Goal: Task Accomplishment & Management: Manage account settings

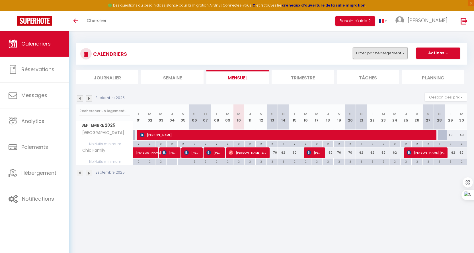
click at [382, 50] on button "Filtrer par hébergement" at bounding box center [380, 53] width 55 height 11
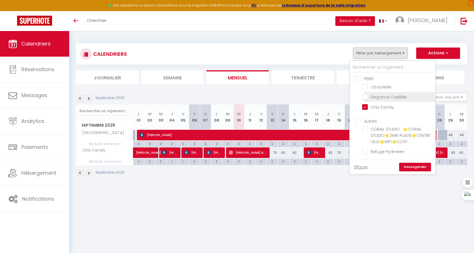
click at [364, 95] on input "Elegance Castillet" at bounding box center [397, 97] width 71 height 6
checkbox input "true"
checkbox input "false"
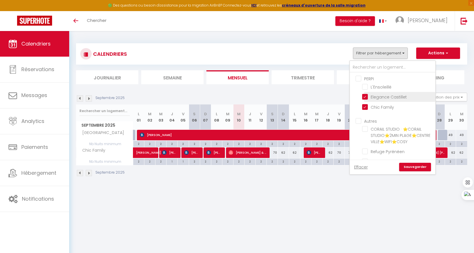
checkbox input "false"
click at [367, 84] on li "L'Ensoleillé" at bounding box center [399, 87] width 71 height 10
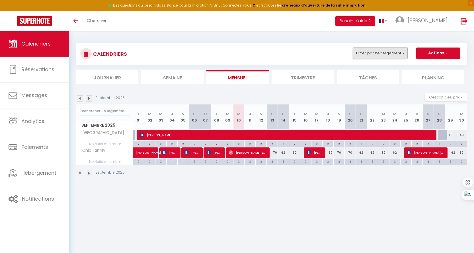
click at [371, 56] on button "Filtrer par hébergement" at bounding box center [380, 53] width 55 height 11
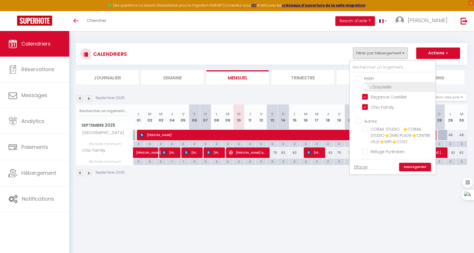
click at [365, 86] on input "L'Ensoleillé" at bounding box center [397, 87] width 71 height 6
checkbox input "true"
checkbox input "false"
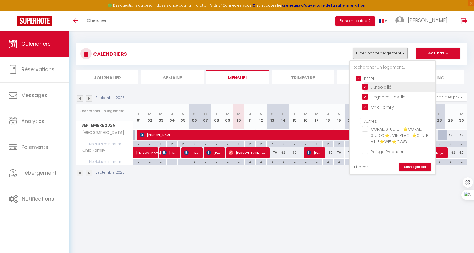
checkbox input "false"
click at [410, 169] on link "Sauvegarder" at bounding box center [416, 167] width 32 height 9
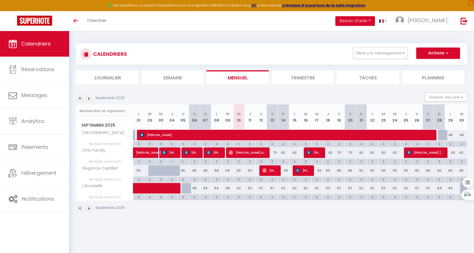
click at [263, 188] on div "67" at bounding box center [261, 188] width 11 height 11
type input "67"
type input "Ven 12 Septembre 2025"
type input "[DATE]"
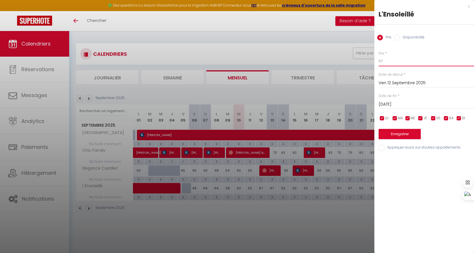
click at [403, 61] on input "67" at bounding box center [426, 61] width 95 height 10
type input "6"
click at [406, 105] on input "[DATE]" at bounding box center [426, 104] width 95 height 7
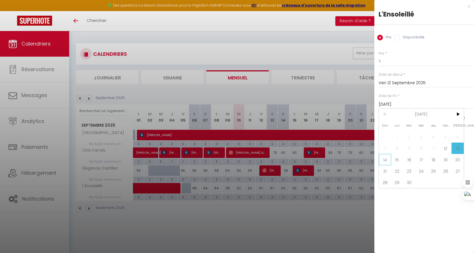
click at [385, 161] on span "14" at bounding box center [385, 159] width 12 height 11
type input "Dim 14 Septembre 2025"
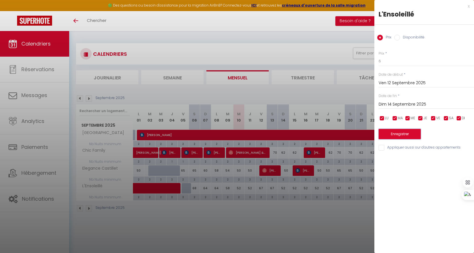
click at [403, 135] on button "Enregistrer" at bounding box center [400, 134] width 42 height 10
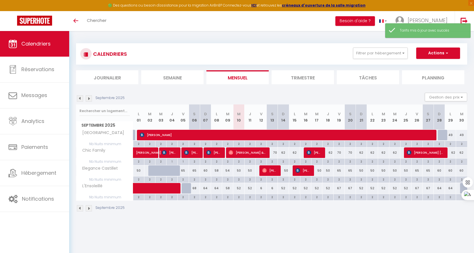
click at [263, 187] on div "6" at bounding box center [261, 188] width 11 height 11
type input "6"
type input "Ven 12 Septembre 2025"
type input "[DATE]"
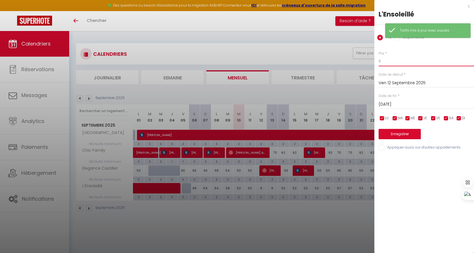
click at [413, 58] on input "6" at bounding box center [426, 61] width 95 height 10
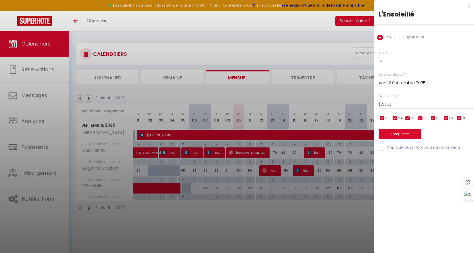
type input "59"
click at [413, 102] on input "[DATE]" at bounding box center [426, 104] width 95 height 7
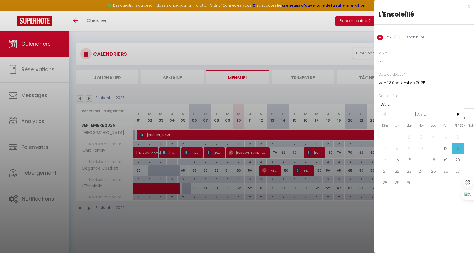
click at [388, 162] on span "14" at bounding box center [385, 159] width 12 height 11
type input "Dim 14 Septembre 2025"
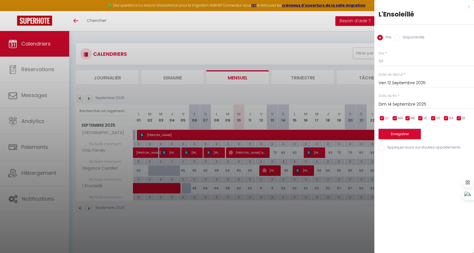
click at [405, 136] on button "Enregistrer" at bounding box center [400, 134] width 42 height 10
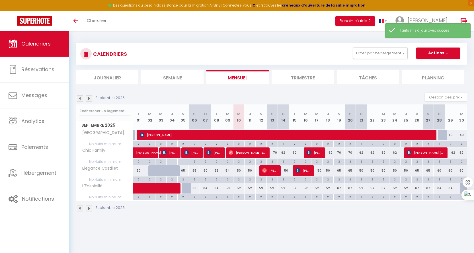
click at [417, 188] on div "67" at bounding box center [417, 188] width 11 height 11
type input "67"
type input "Ven 26 Septembre 2025"
type input "Sam 27 Septembre 2025"
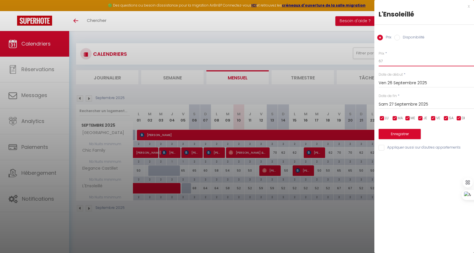
click at [398, 58] on input "67" at bounding box center [426, 61] width 95 height 10
type input "6"
type input "59"
click at [437, 103] on input "Sam 27 Septembre 2025" at bounding box center [426, 104] width 95 height 7
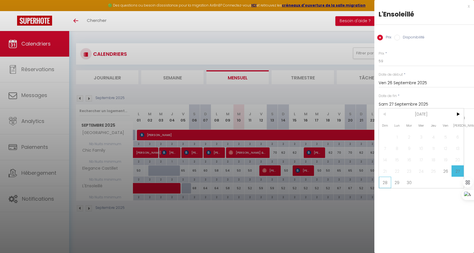
click at [385, 184] on span "28" at bounding box center [385, 182] width 12 height 11
type input "Dim 28 Septembre 2025"
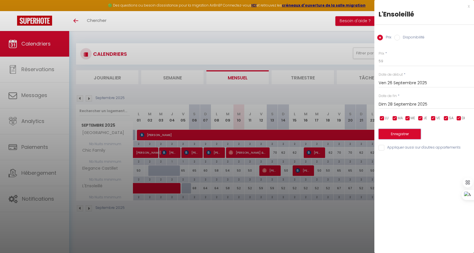
click at [403, 136] on button "Enregistrer" at bounding box center [400, 134] width 42 height 10
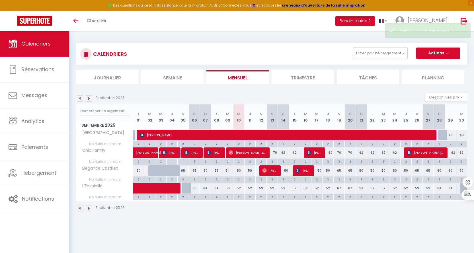
click at [337, 187] on div "67" at bounding box center [339, 188] width 11 height 11
type input "67"
type input "Ven 19 Septembre 2025"
type input "Sam 20 Septembre 2025"
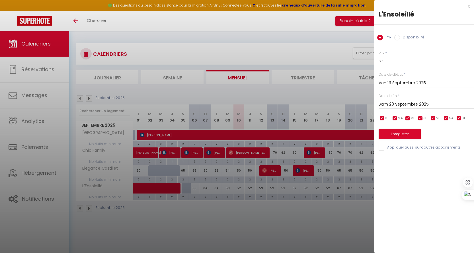
click at [403, 59] on input "67" at bounding box center [426, 61] width 95 height 10
type input "6"
type input "59"
click at [405, 105] on input "Sam 20 Septembre 2025" at bounding box center [426, 104] width 95 height 7
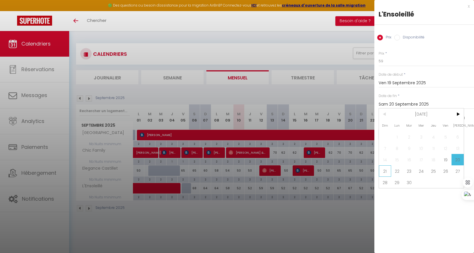
click at [387, 172] on span "21" at bounding box center [385, 171] width 12 height 11
type input "Dim 21 Septembre 2025"
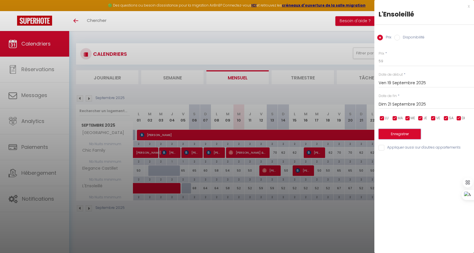
click at [393, 134] on button "Enregistrer" at bounding box center [400, 134] width 42 height 10
